Goal: Check status

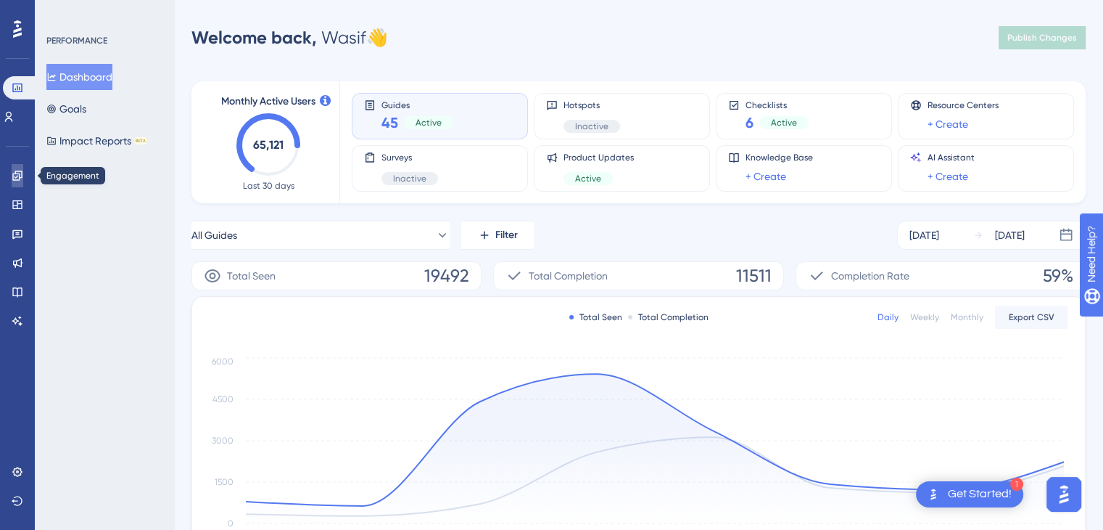
click at [21, 180] on icon at bounding box center [18, 176] width 12 height 12
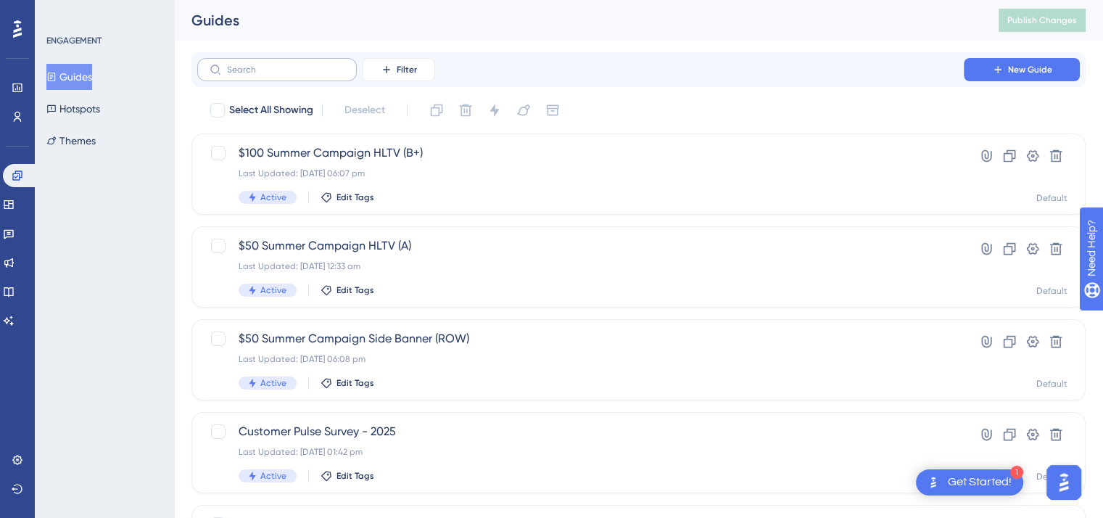
click at [268, 63] on label at bounding box center [277, 69] width 160 height 23
click at [268, 65] on input "text" at bounding box center [286, 70] width 118 height 10
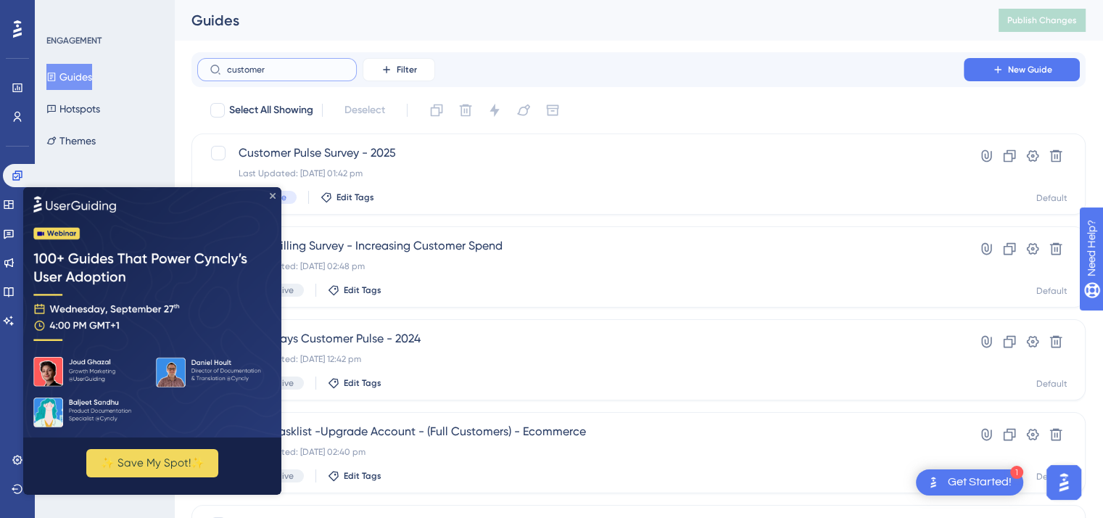
type input "customer"
click at [270, 194] on icon "Close Preview" at bounding box center [273, 196] width 6 height 6
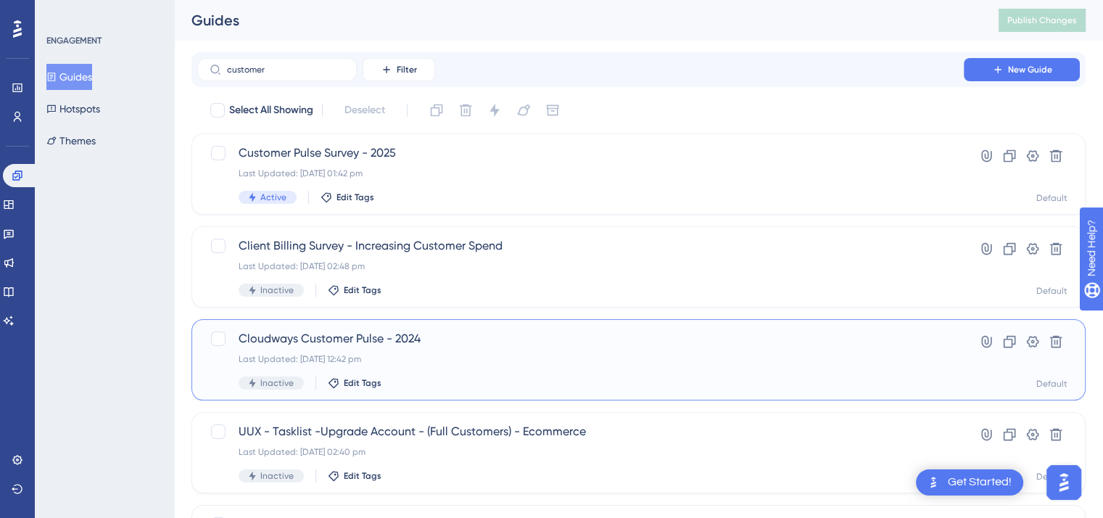
click at [398, 339] on span "Cloudways Customer Pulse - 2024" at bounding box center [581, 338] width 684 height 17
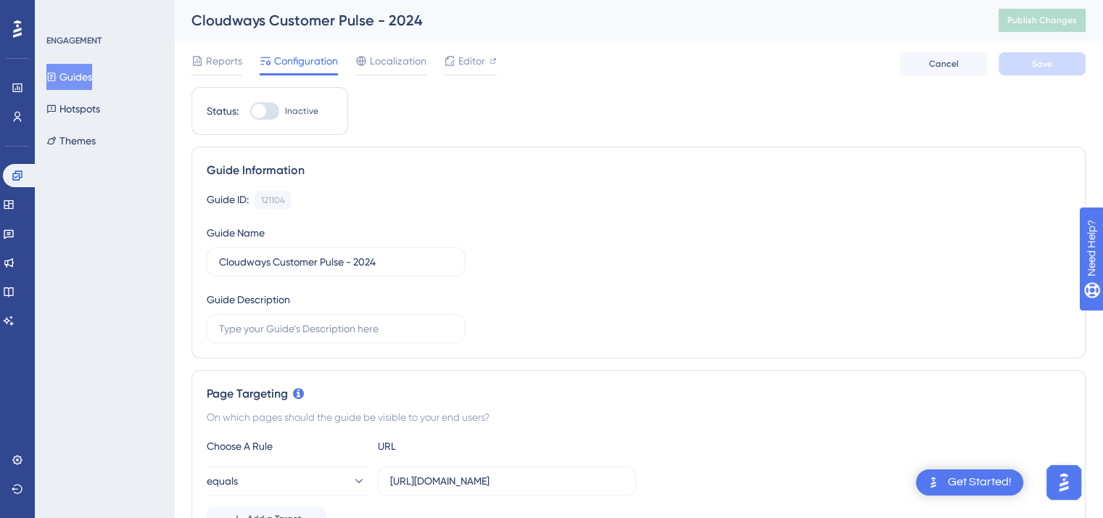
click at [222, 49] on div "Reports Configuration Localization Editor Cancel Save" at bounding box center [639, 64] width 894 height 46
click at [221, 63] on span "Reports" at bounding box center [224, 60] width 36 height 17
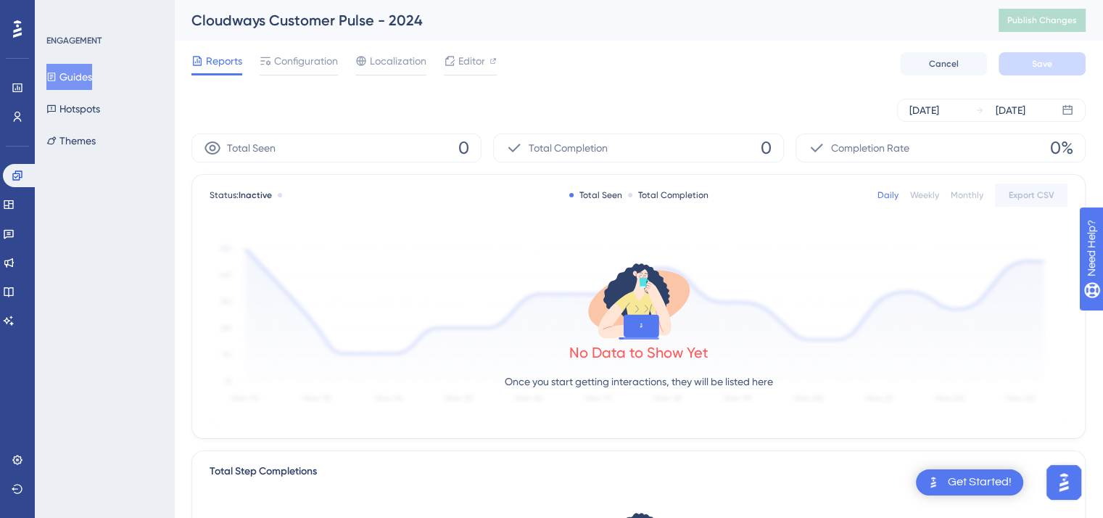
click at [75, 81] on button "Guides" at bounding box center [69, 77] width 46 height 26
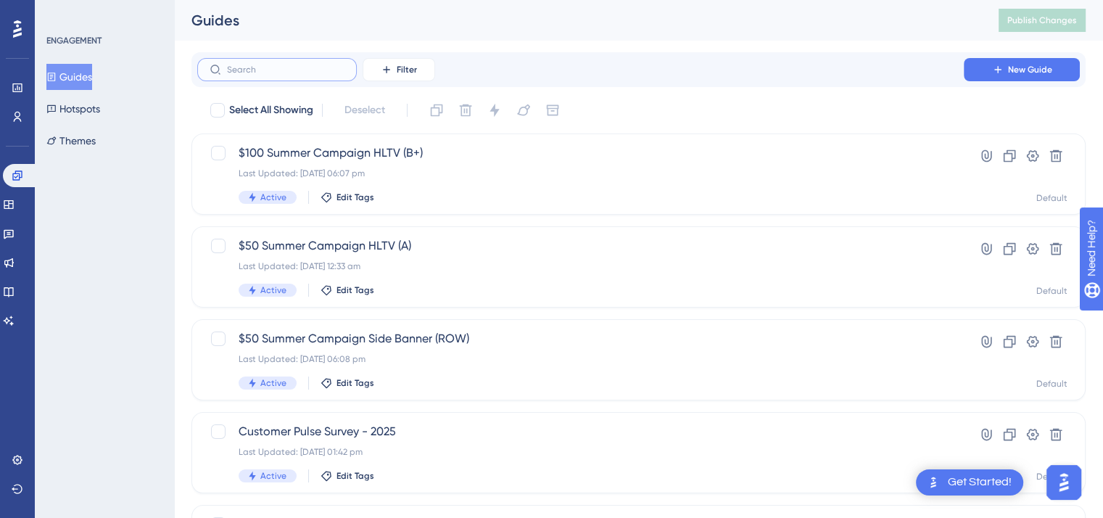
click at [285, 73] on input "text" at bounding box center [286, 70] width 118 height 10
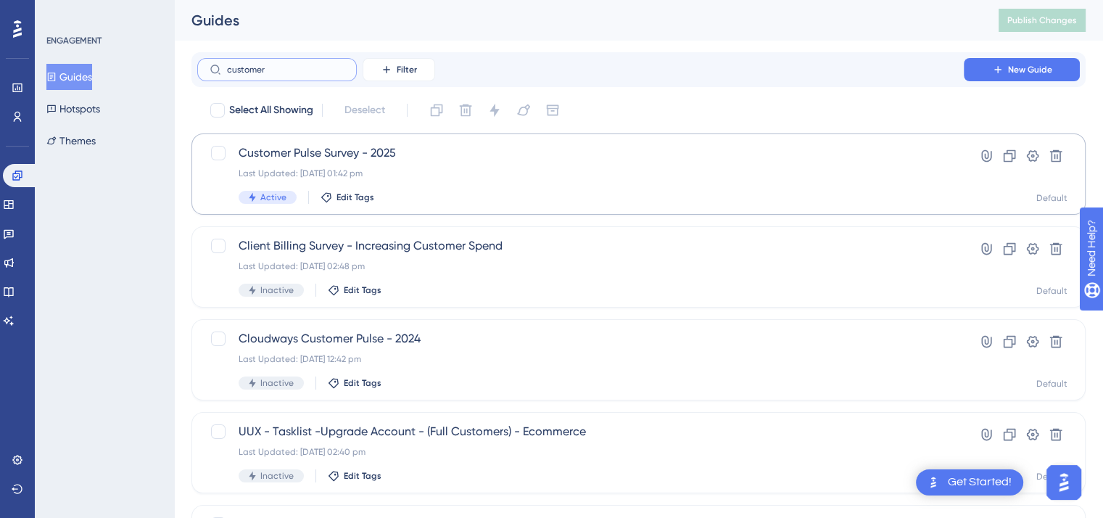
type input "customer"
click at [345, 143] on div "Customer Pulse Survey - 2025 Last Updated: [DATE] 01:42 pm Active Edit Tags Hyp…" at bounding box center [639, 173] width 894 height 81
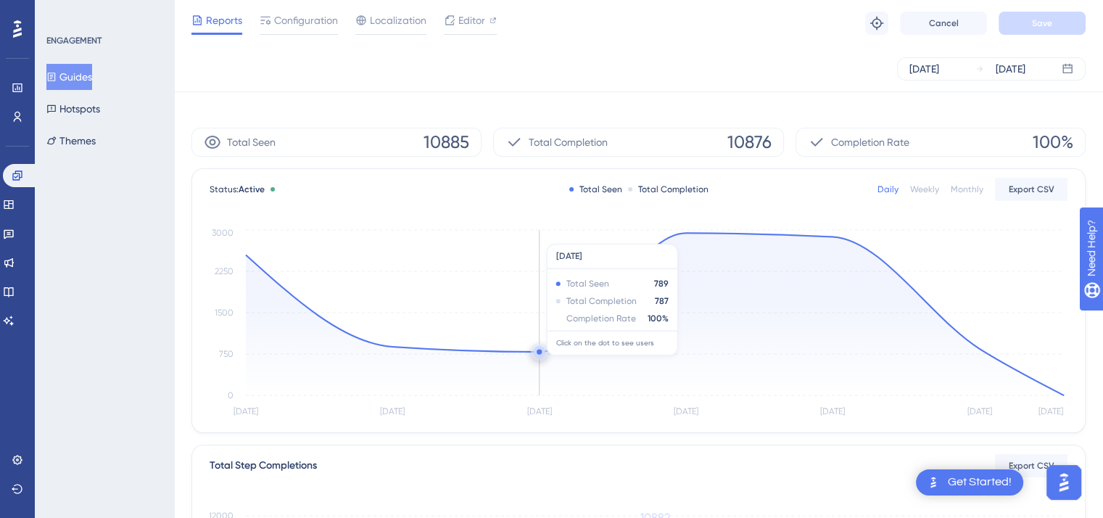
scroll to position [363, 0]
